Goal: Task Accomplishment & Management: Manage account settings

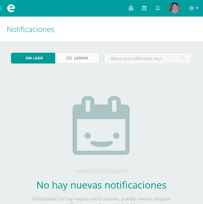
click at [84, 59] on span "Leídos" at bounding box center [81, 58] width 14 height 10
